Goal: Register for event/course: Sign up to attend an event or enroll in a course

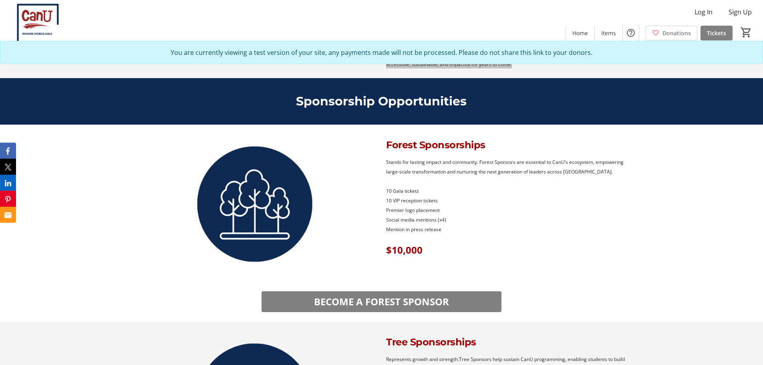
scroll to position [600, 0]
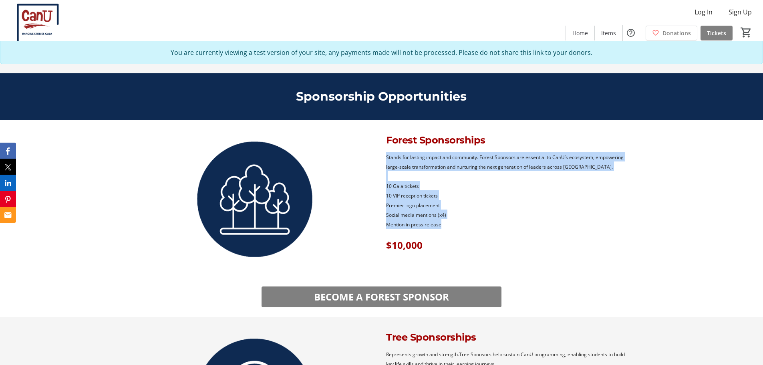
drag, startPoint x: 385, startPoint y: 157, endPoint x: 448, endPoint y: 225, distance: 92.6
click at [448, 225] on div "Stands for lasting impact and community. Forest Sponsors are essential to CanU’…" at bounding box center [508, 202] width 254 height 100
copy div "Stands for lasting impact and community. Forest Sponsors are essential to CanU’…"
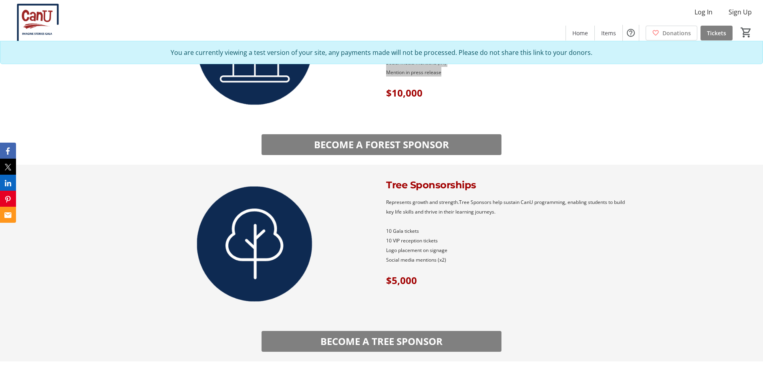
scroll to position [761, 0]
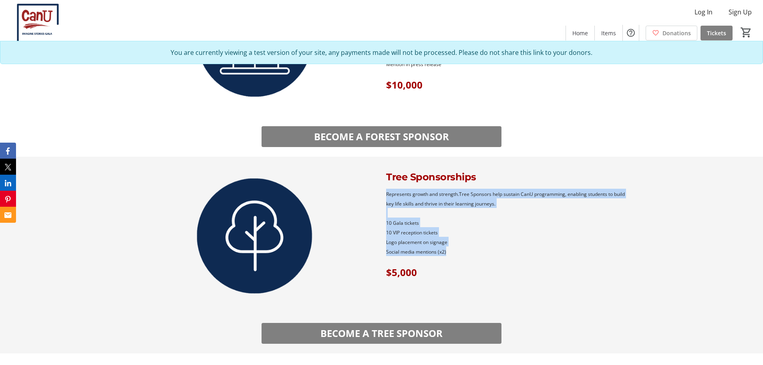
drag, startPoint x: 386, startPoint y: 194, endPoint x: 465, endPoint y: 247, distance: 94.7
click at [465, 247] on div "Represents growth and strength.Tree Sponsors help sustain CanU programming, ena…" at bounding box center [508, 234] width 245 height 90
copy div "Represents growth and strength.Tree Sponsors help sustain CanU programming, ena…"
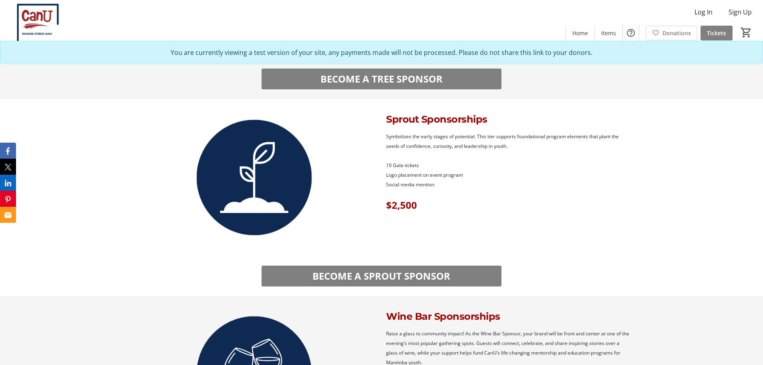
scroll to position [1001, 0]
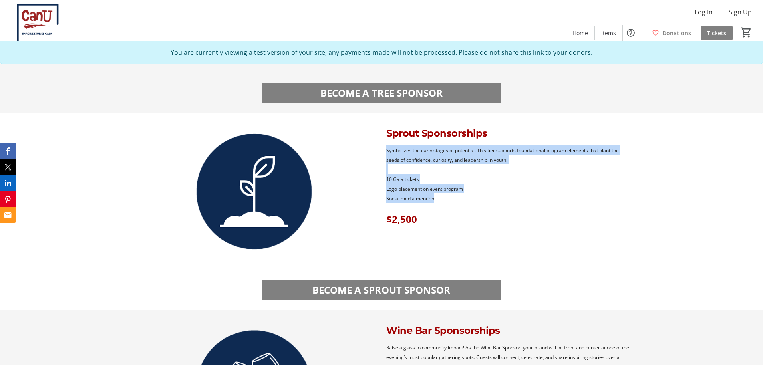
drag, startPoint x: 437, startPoint y: 197, endPoint x: 385, endPoint y: 152, distance: 68.9
click at [385, 152] on div "Symbolizes the early stages of potential. This tier supports foundational progr…" at bounding box center [508, 185] width 254 height 80
copy div "Symbolizes the early stages of potential. This tier supports foundational progr…"
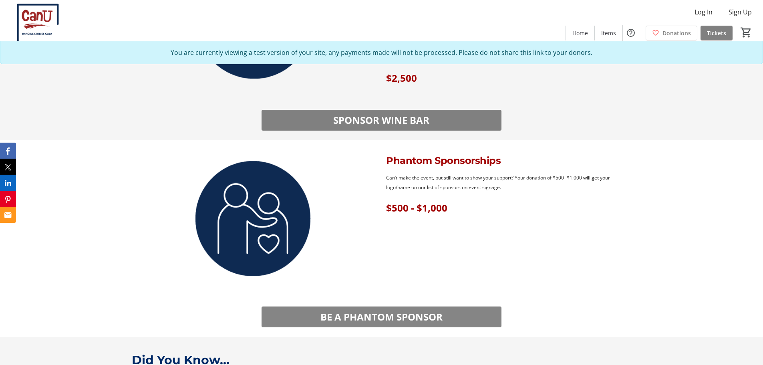
scroll to position [1241, 0]
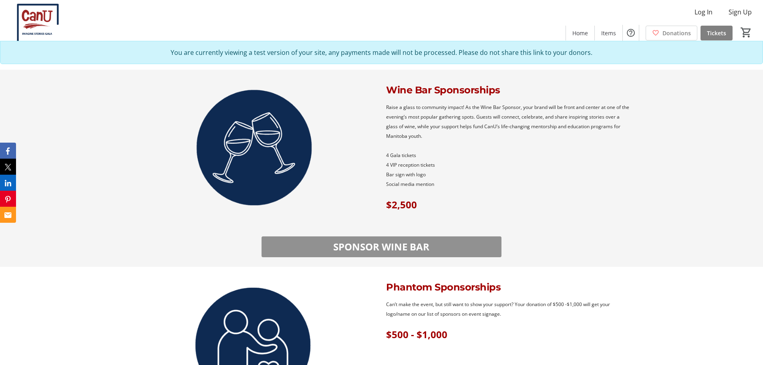
click at [364, 243] on span "SPONSOR WINE BAR" at bounding box center [381, 246] width 96 height 14
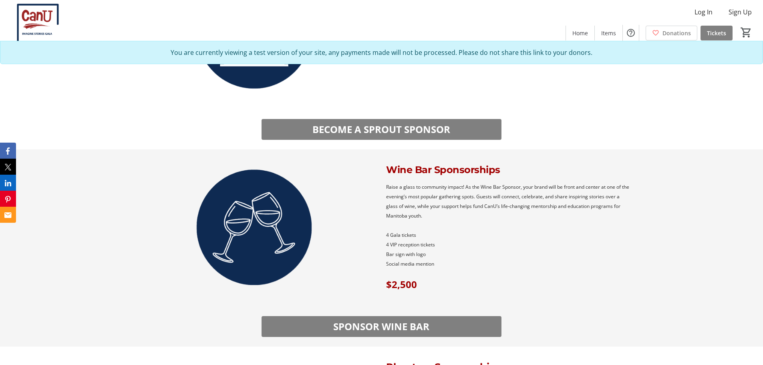
scroll to position [1081, 0]
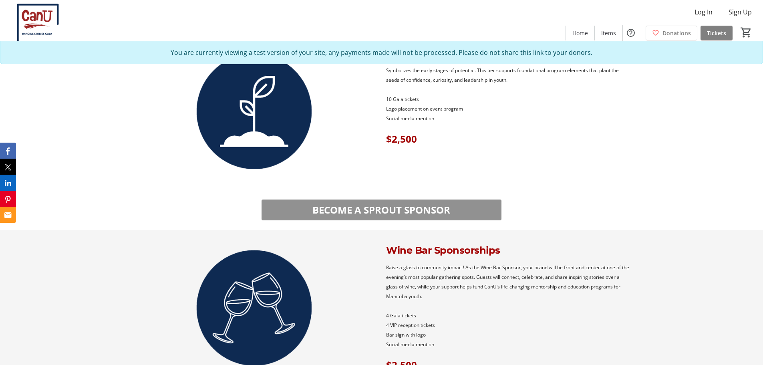
click at [366, 212] on span "BECOME A SPROUT SPONSOR" at bounding box center [381, 210] width 138 height 14
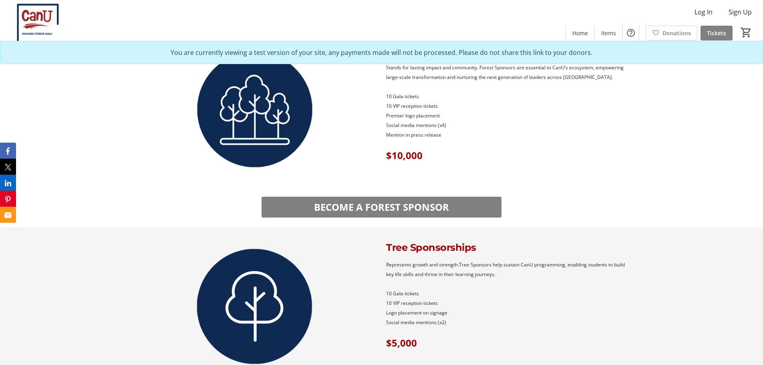
scroll to position [680, 0]
